Goal: Navigation & Orientation: Find specific page/section

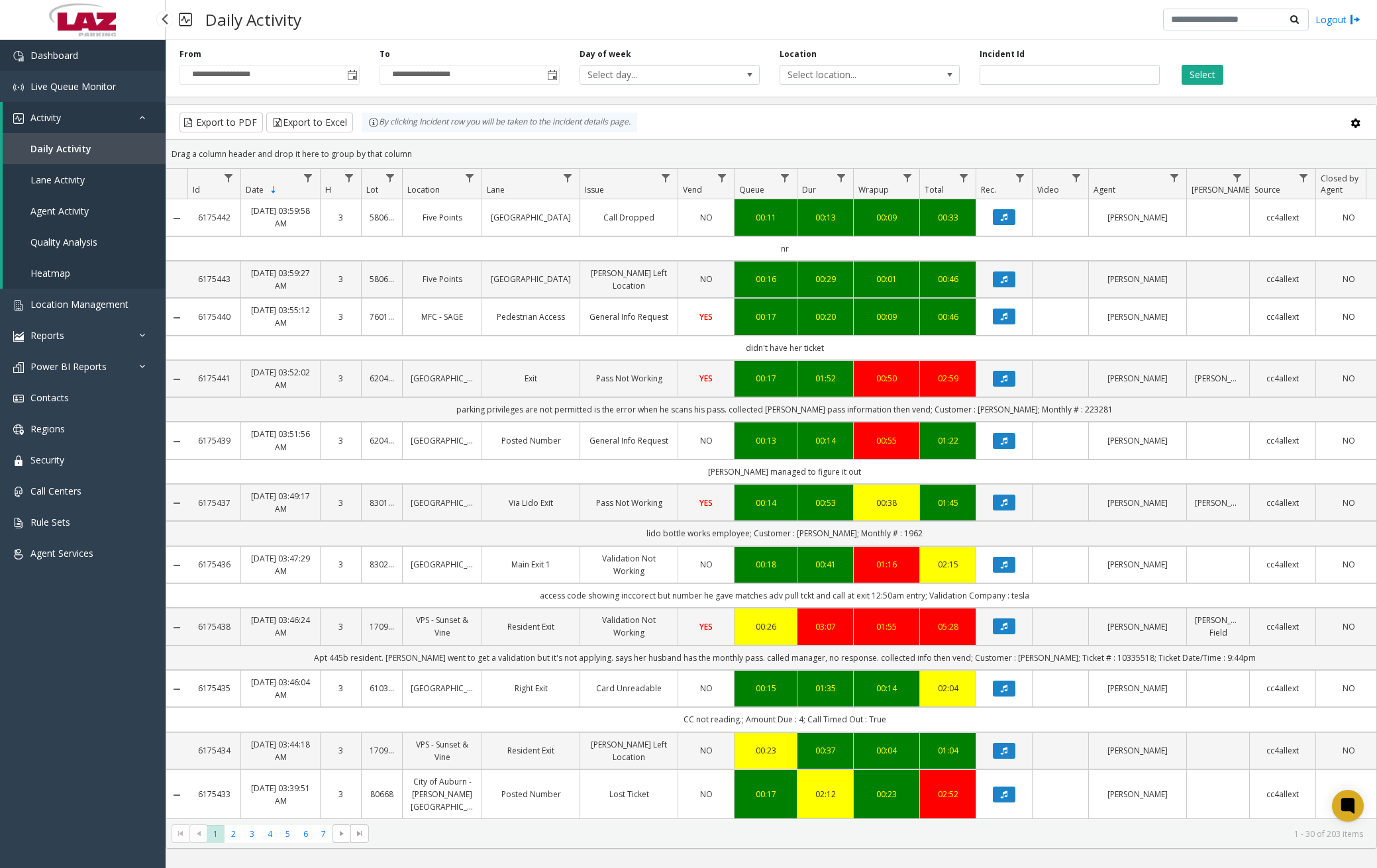
click at [63, 61] on span "Dashboard" at bounding box center [55, 55] width 48 height 13
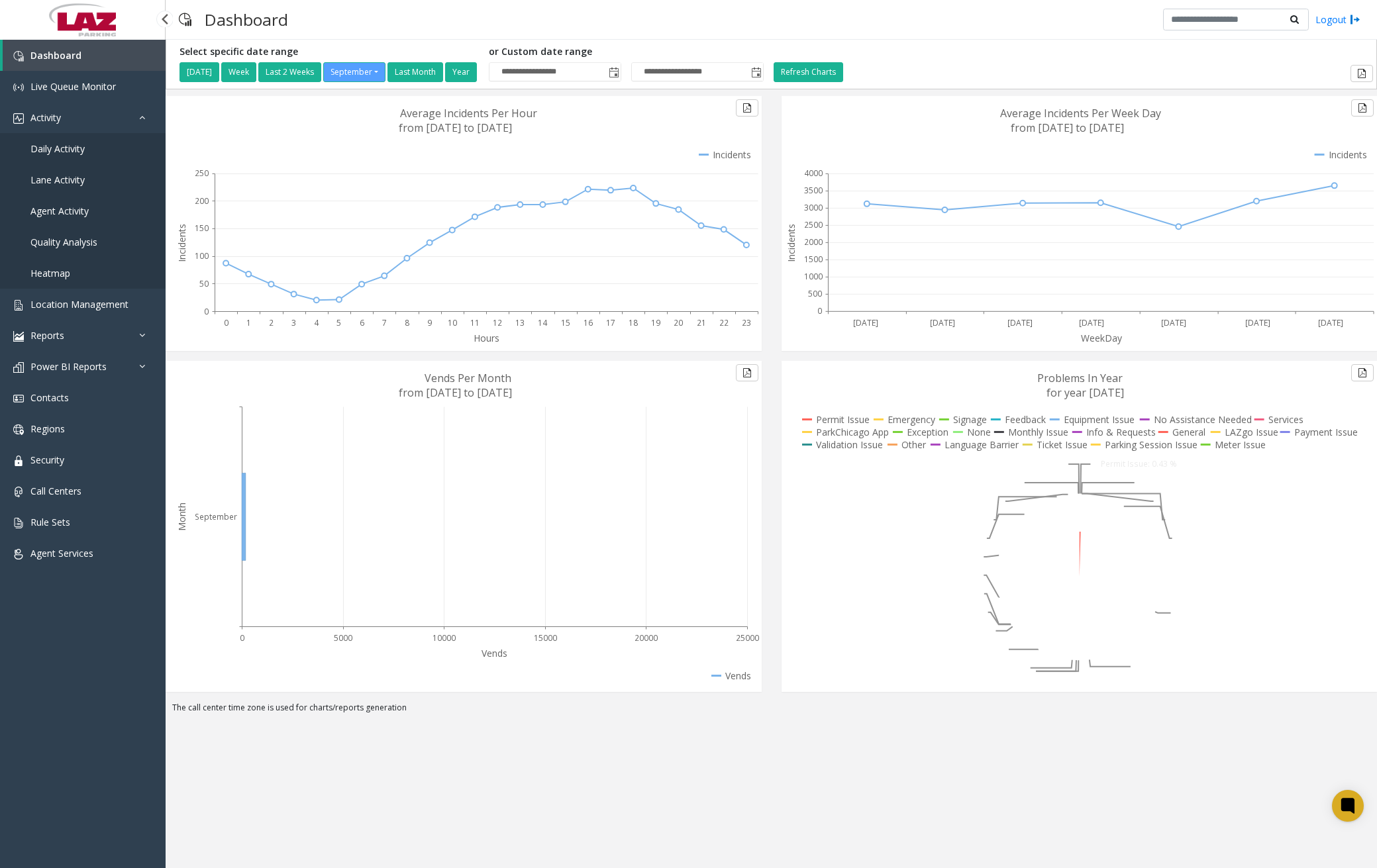
click at [65, 150] on span "Daily Activity" at bounding box center [58, 148] width 55 height 13
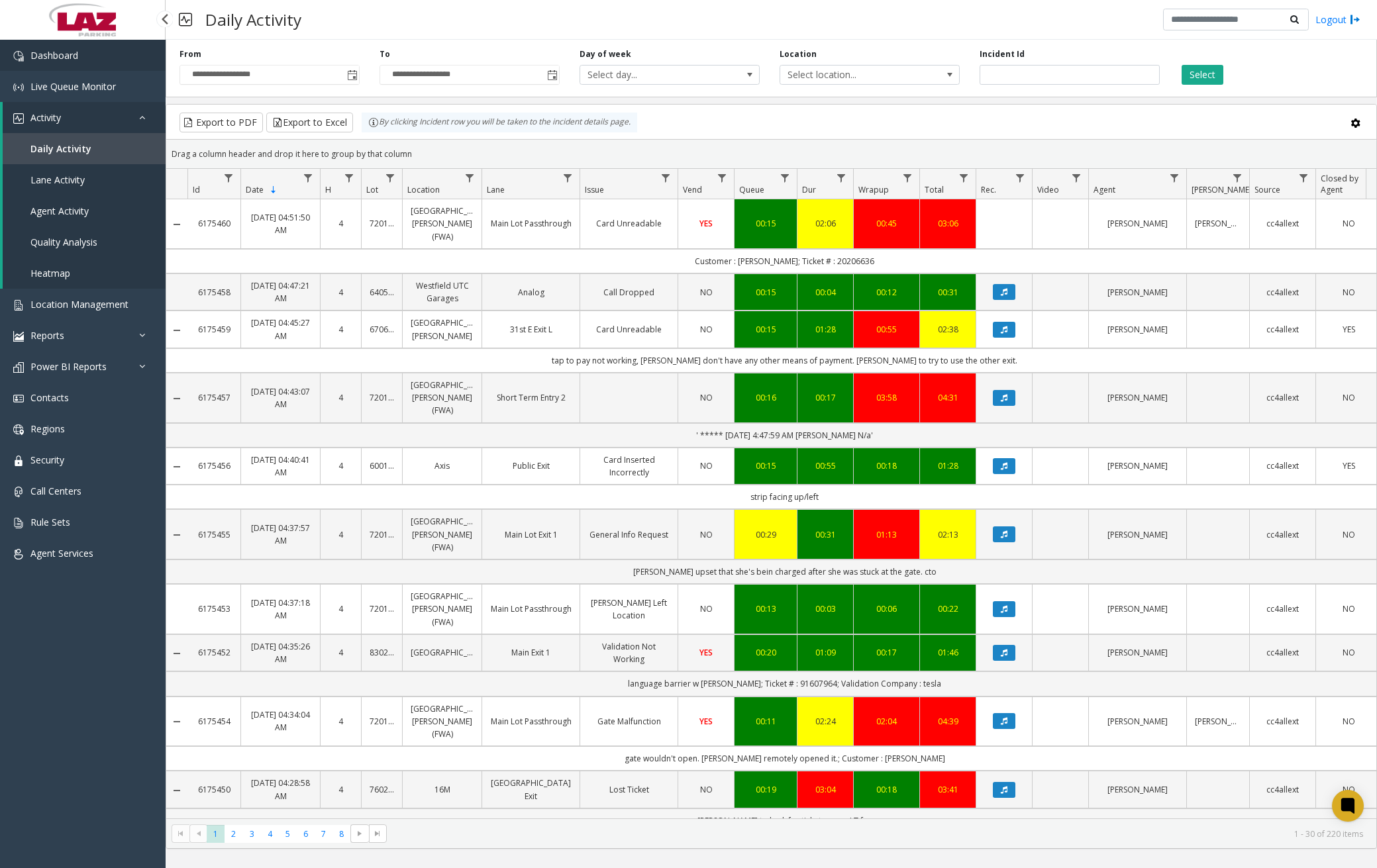
click at [110, 62] on link "Dashboard" at bounding box center [82, 55] width 166 height 31
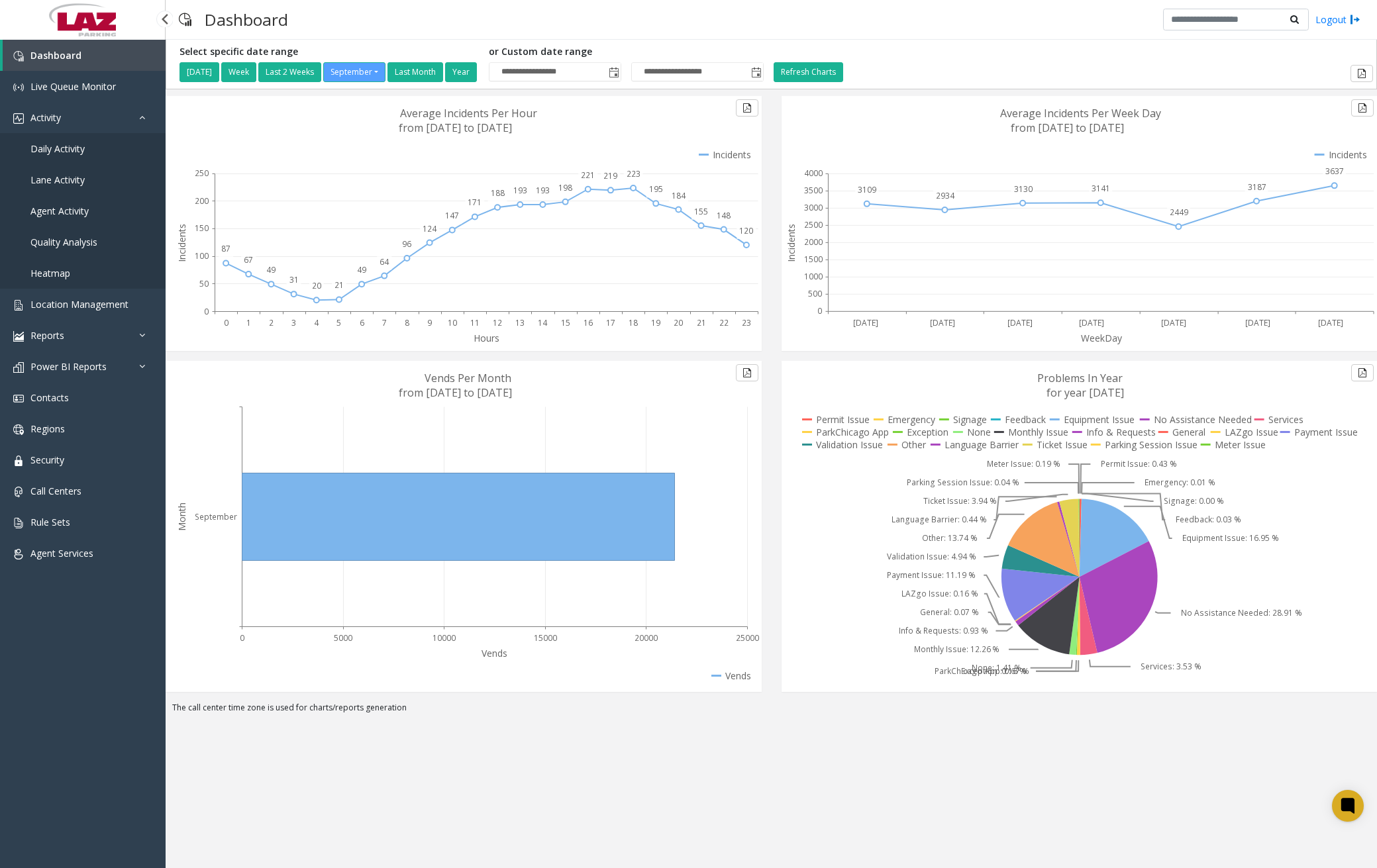
click at [74, 144] on span "Daily Activity" at bounding box center [58, 148] width 55 height 13
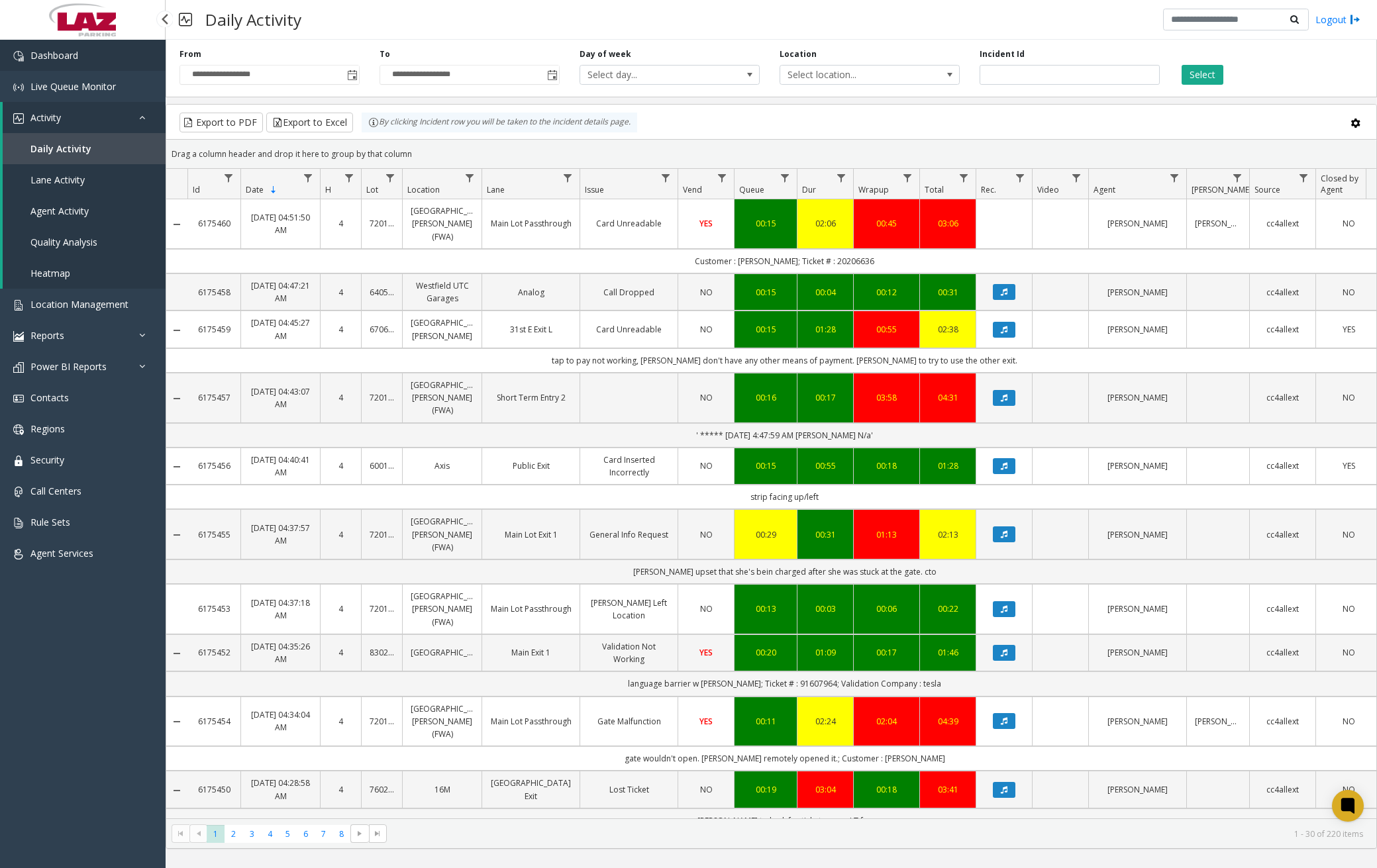
click at [95, 62] on link "Dashboard" at bounding box center [82, 55] width 166 height 31
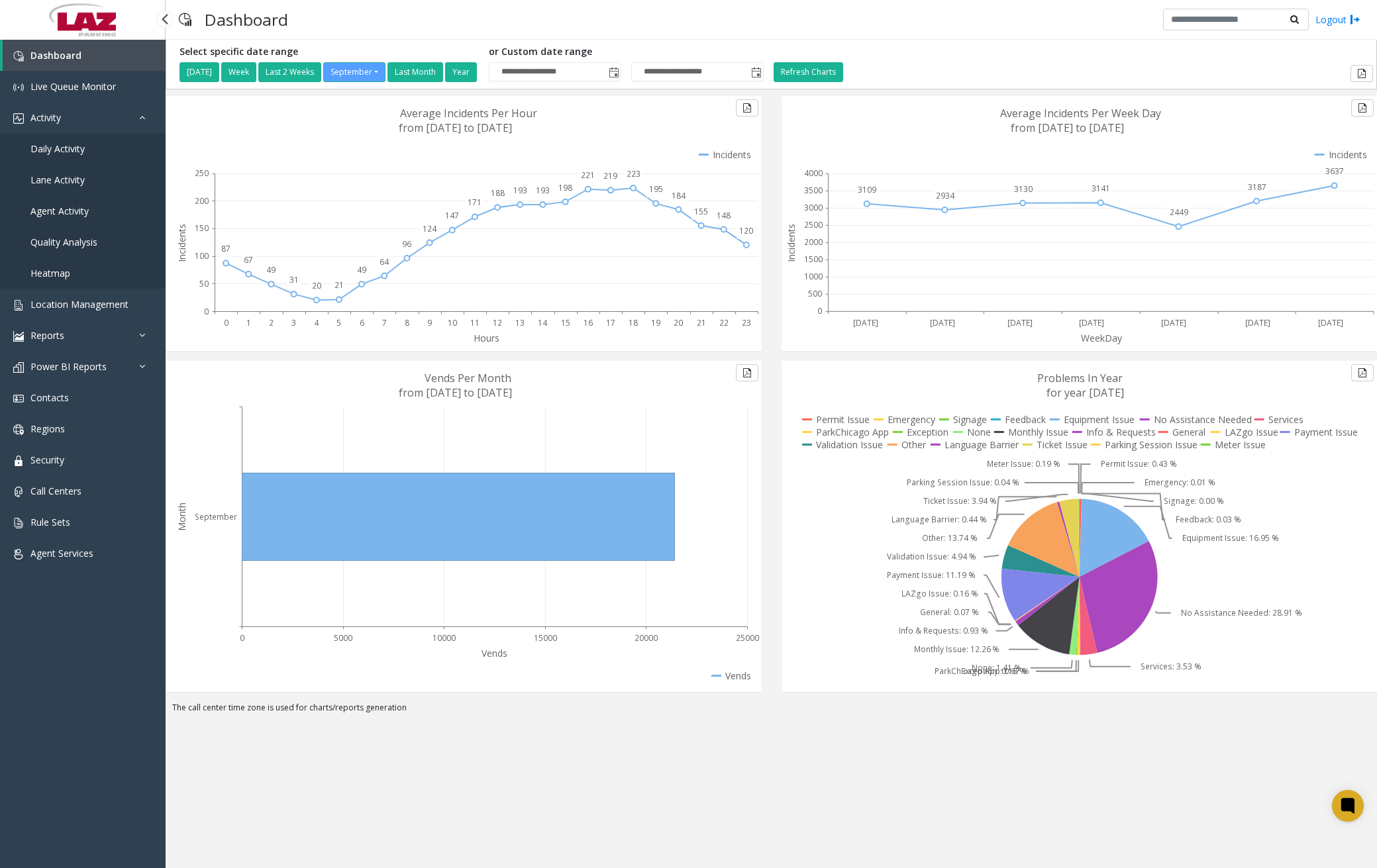
click at [71, 148] on span "Daily Activity" at bounding box center [58, 148] width 55 height 13
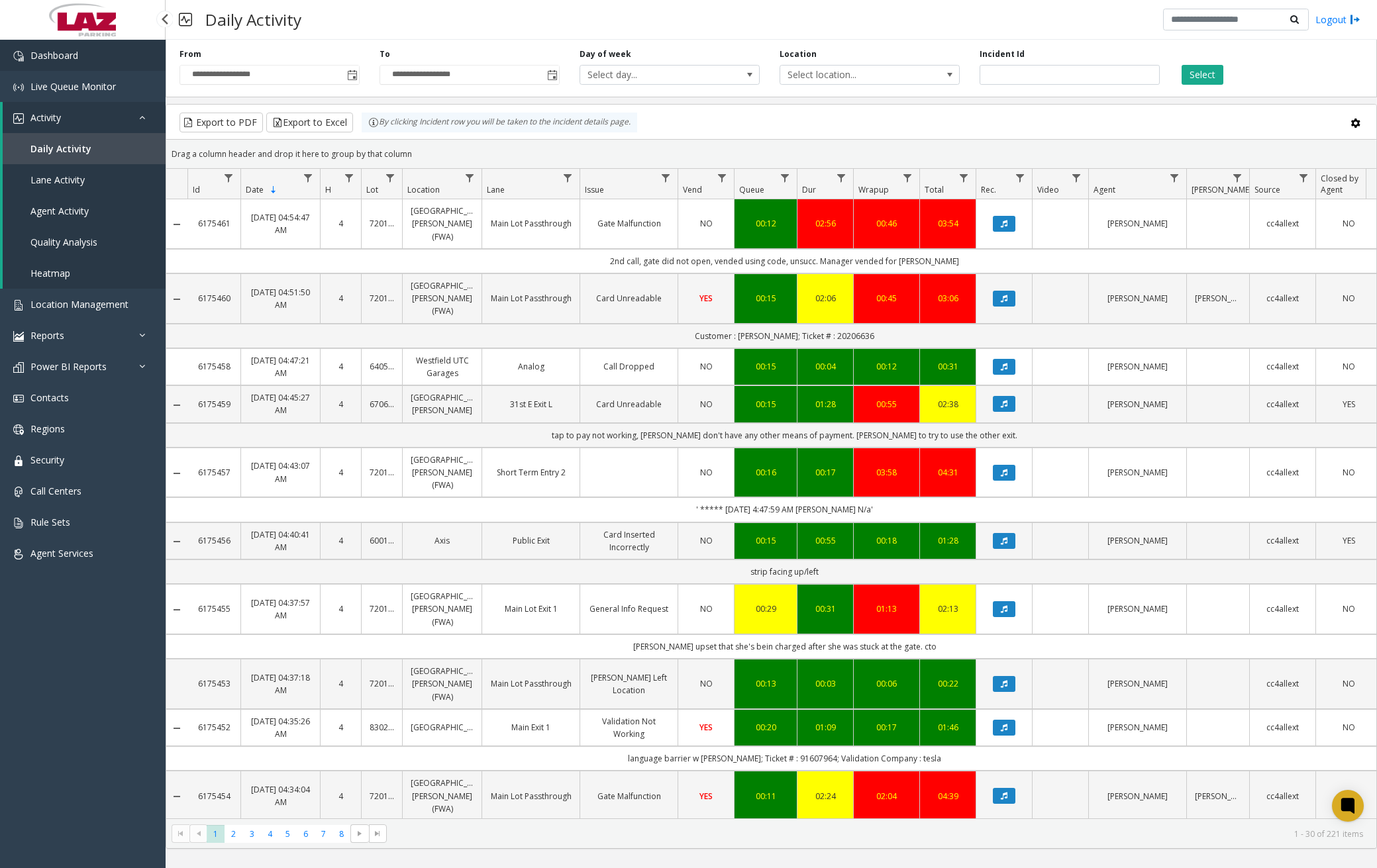
click at [102, 57] on link "Dashboard" at bounding box center [82, 55] width 166 height 31
